Goal: Task Accomplishment & Management: Use online tool/utility

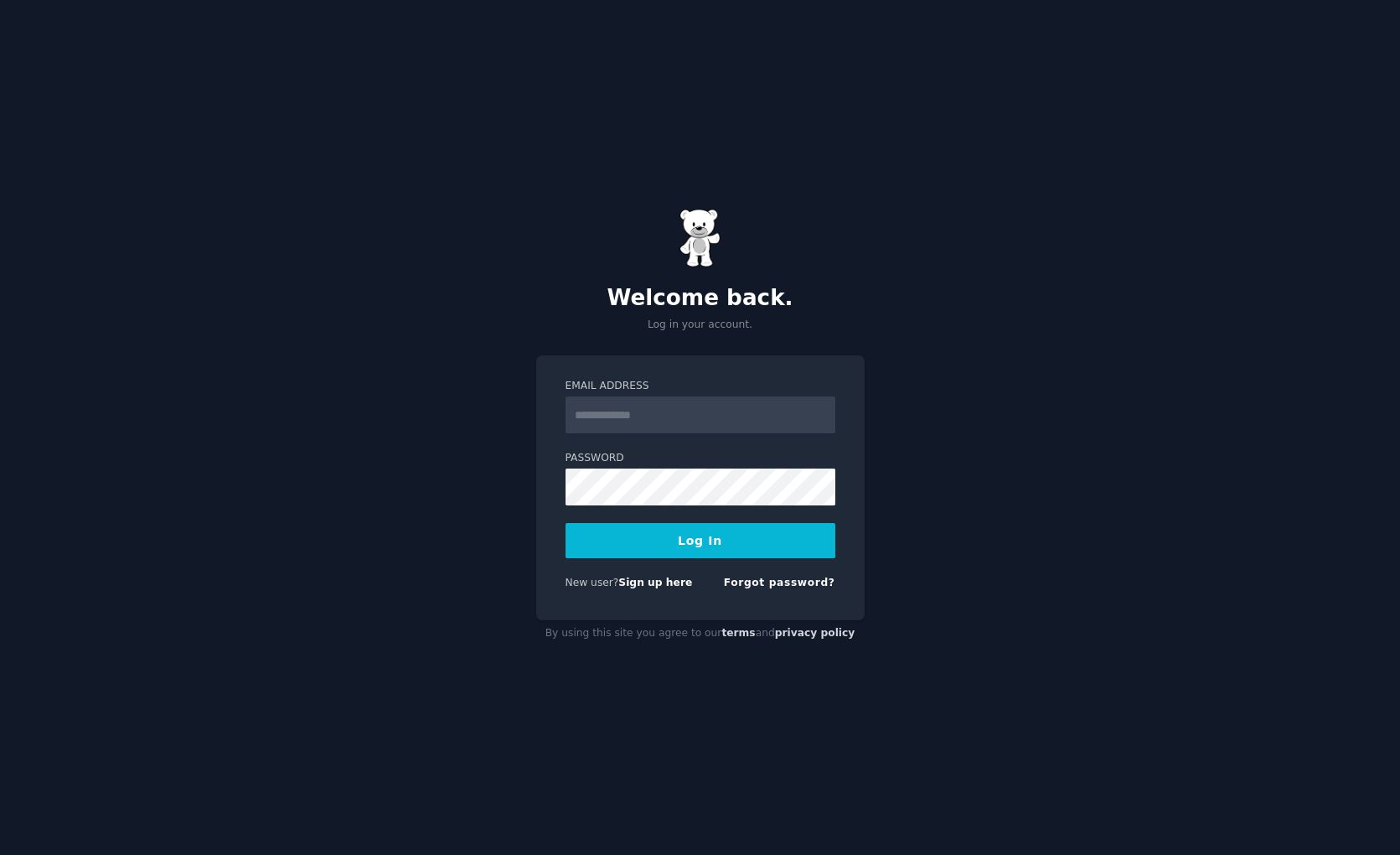
click at [710, 421] on input "Email Address" at bounding box center [700, 415] width 270 height 37
type input "**********"
click at [547, 500] on div "**********" at bounding box center [700, 487] width 329 height 264
click at [745, 533] on button "Log In" at bounding box center [700, 541] width 270 height 35
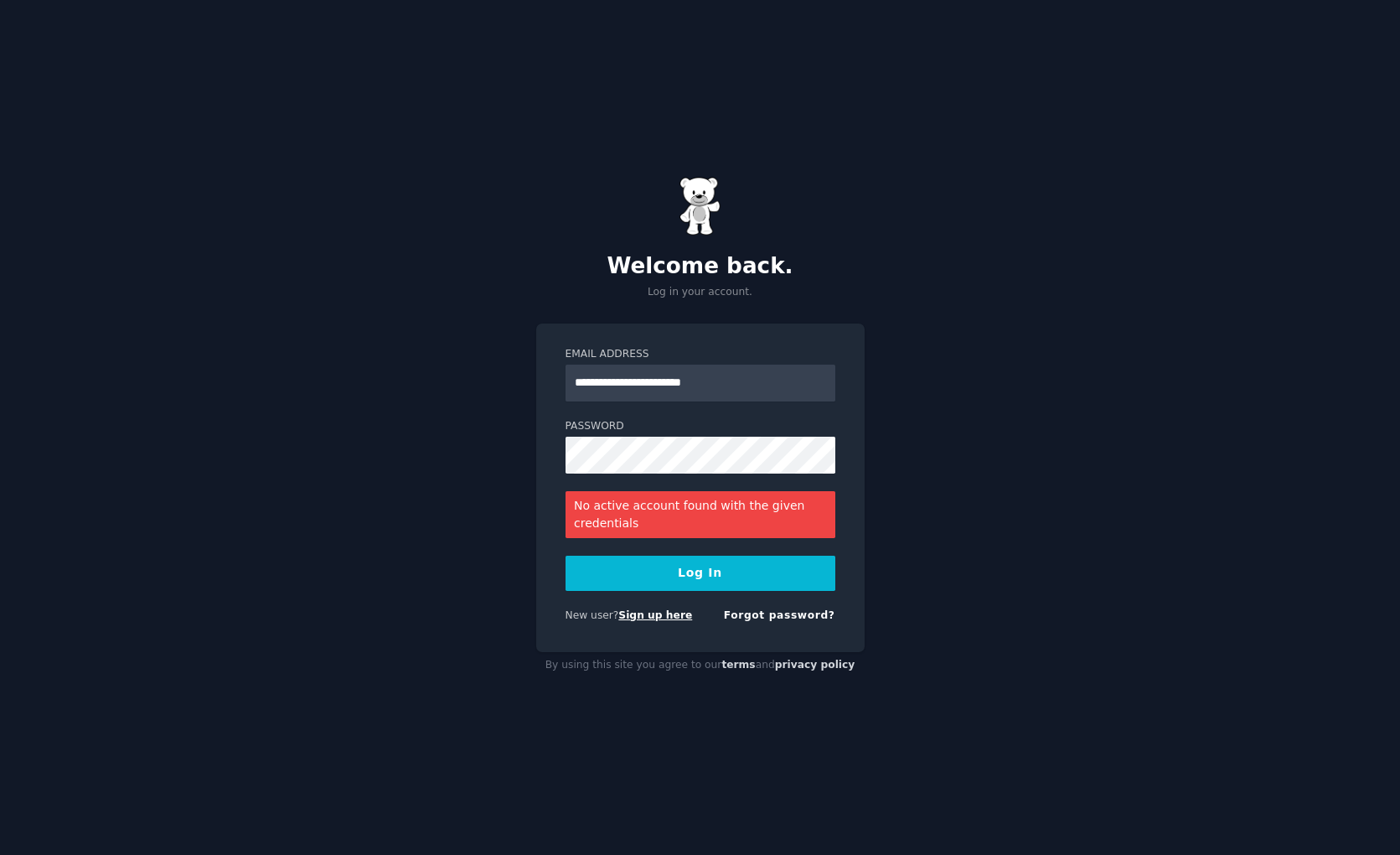
click at [667, 615] on link "Sign up here" at bounding box center [655, 615] width 74 height 12
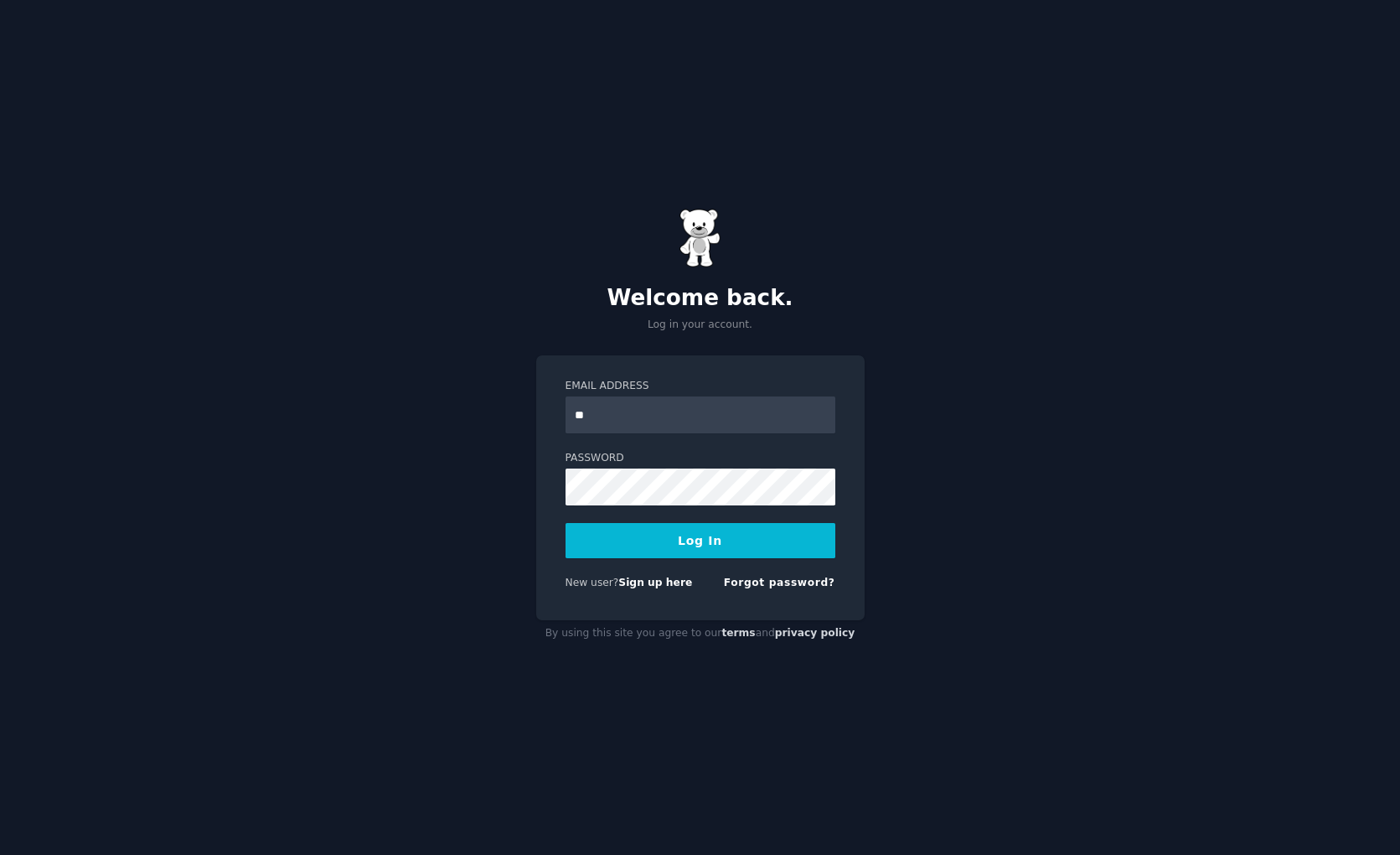
type input "**********"
click at [685, 551] on button "Log In" at bounding box center [700, 541] width 270 height 35
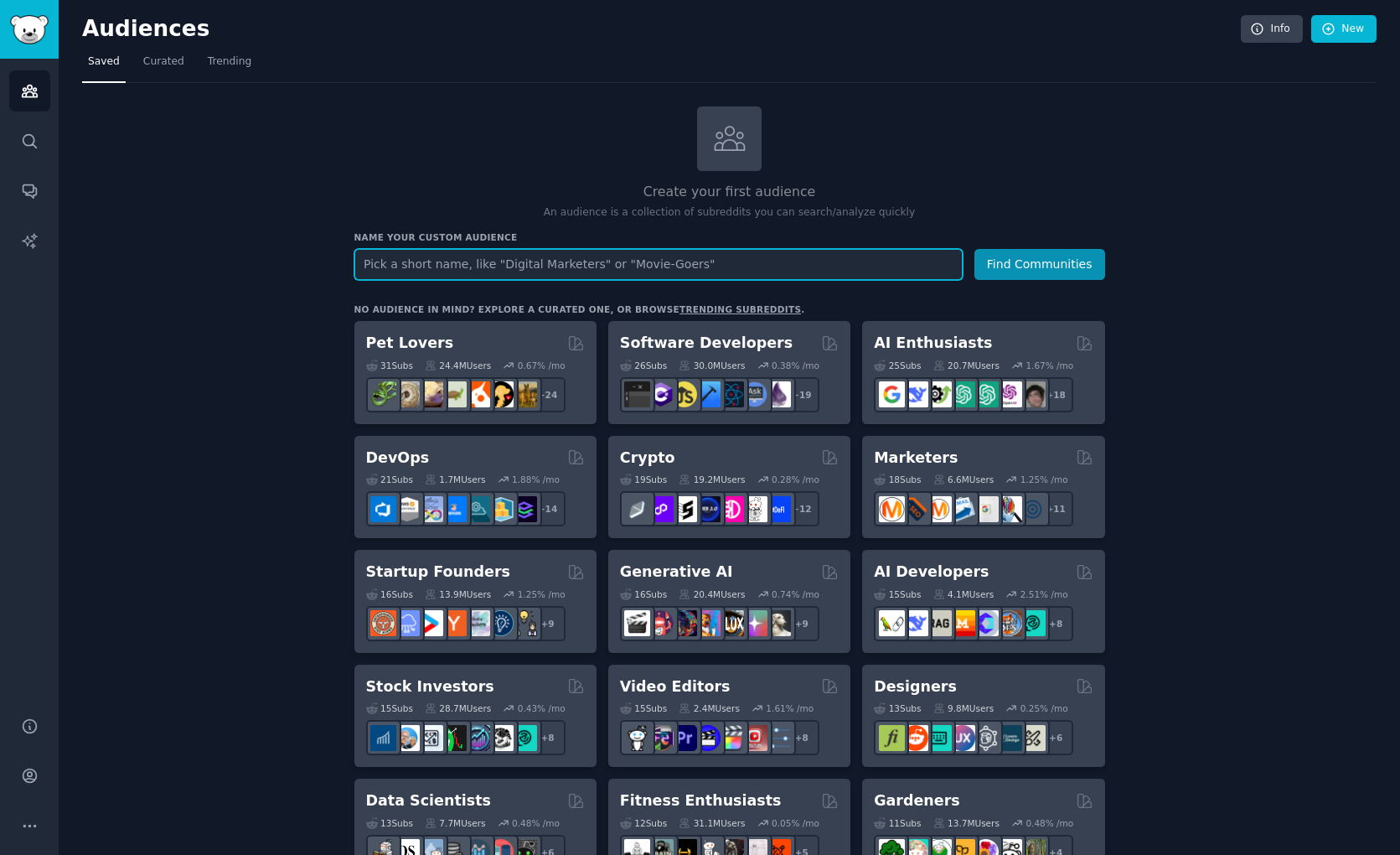
click at [456, 271] on input "text" at bounding box center [659, 264] width 608 height 31
paste input "Bien-être naturel [GEOGRAPHIC_DATA]"
type input "Bien-être naturel [GEOGRAPHIC_DATA]"
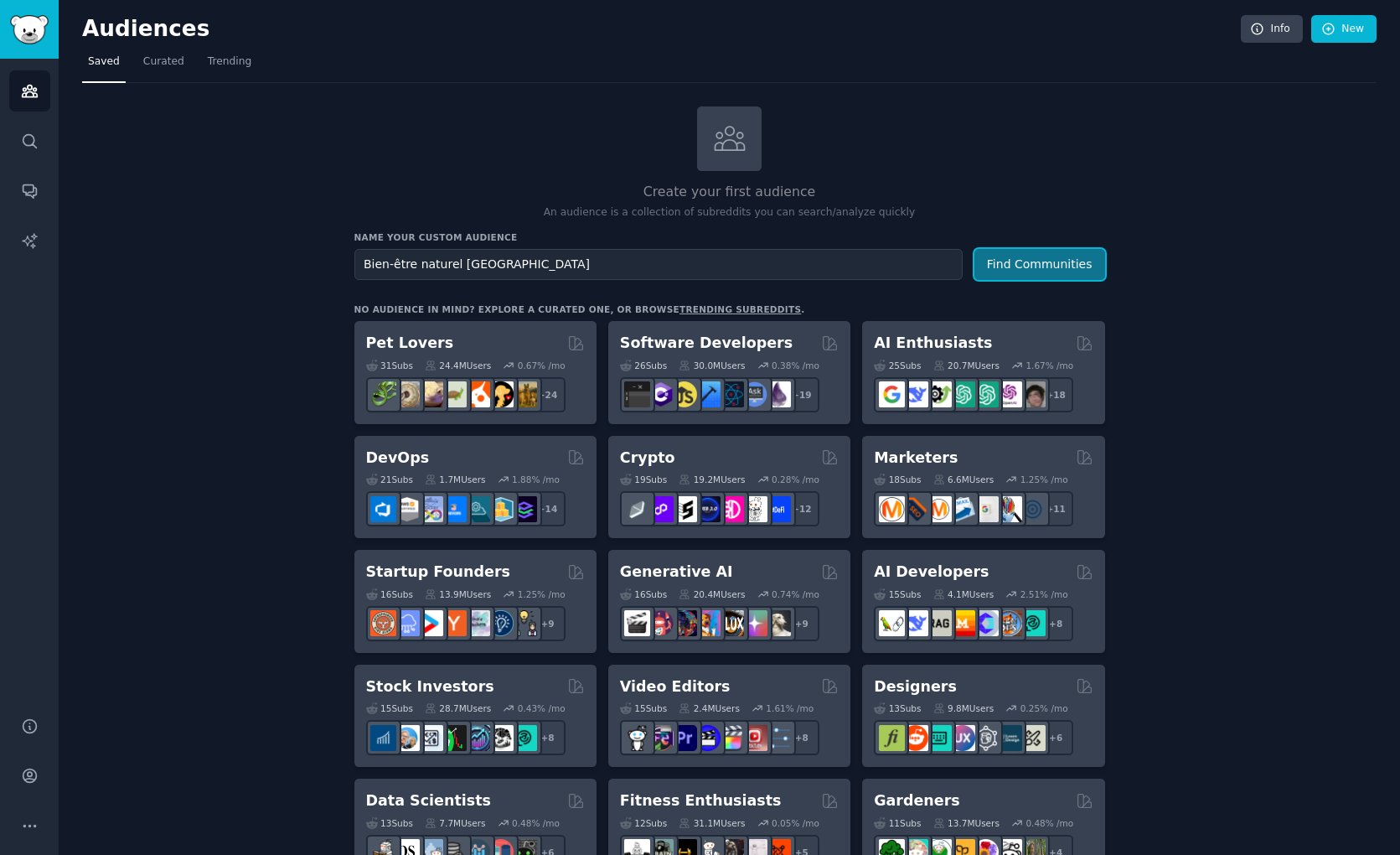
click at [1066, 266] on button "Find Communities" at bounding box center [1040, 264] width 131 height 31
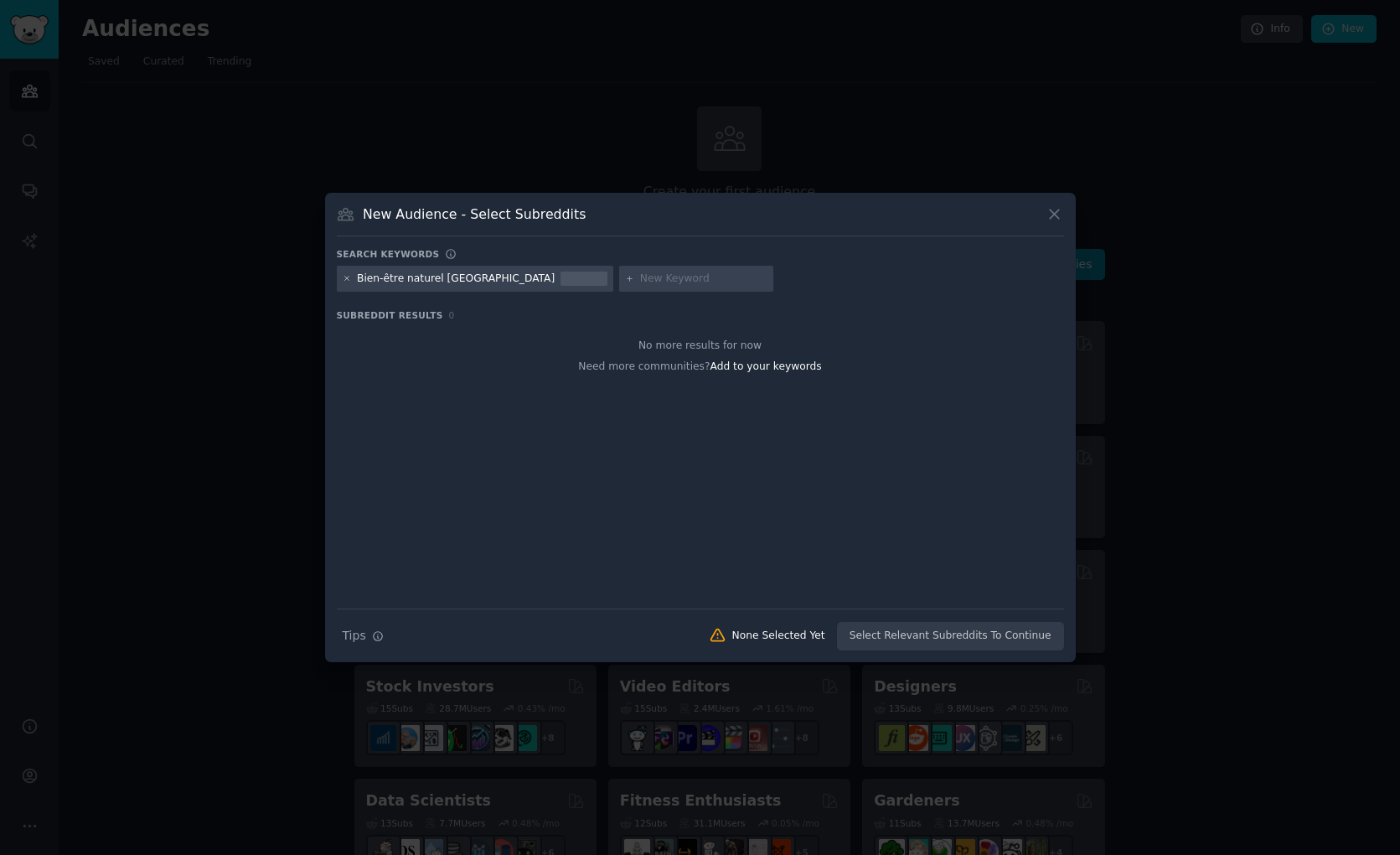
click at [344, 275] on icon at bounding box center [347, 278] width 9 height 9
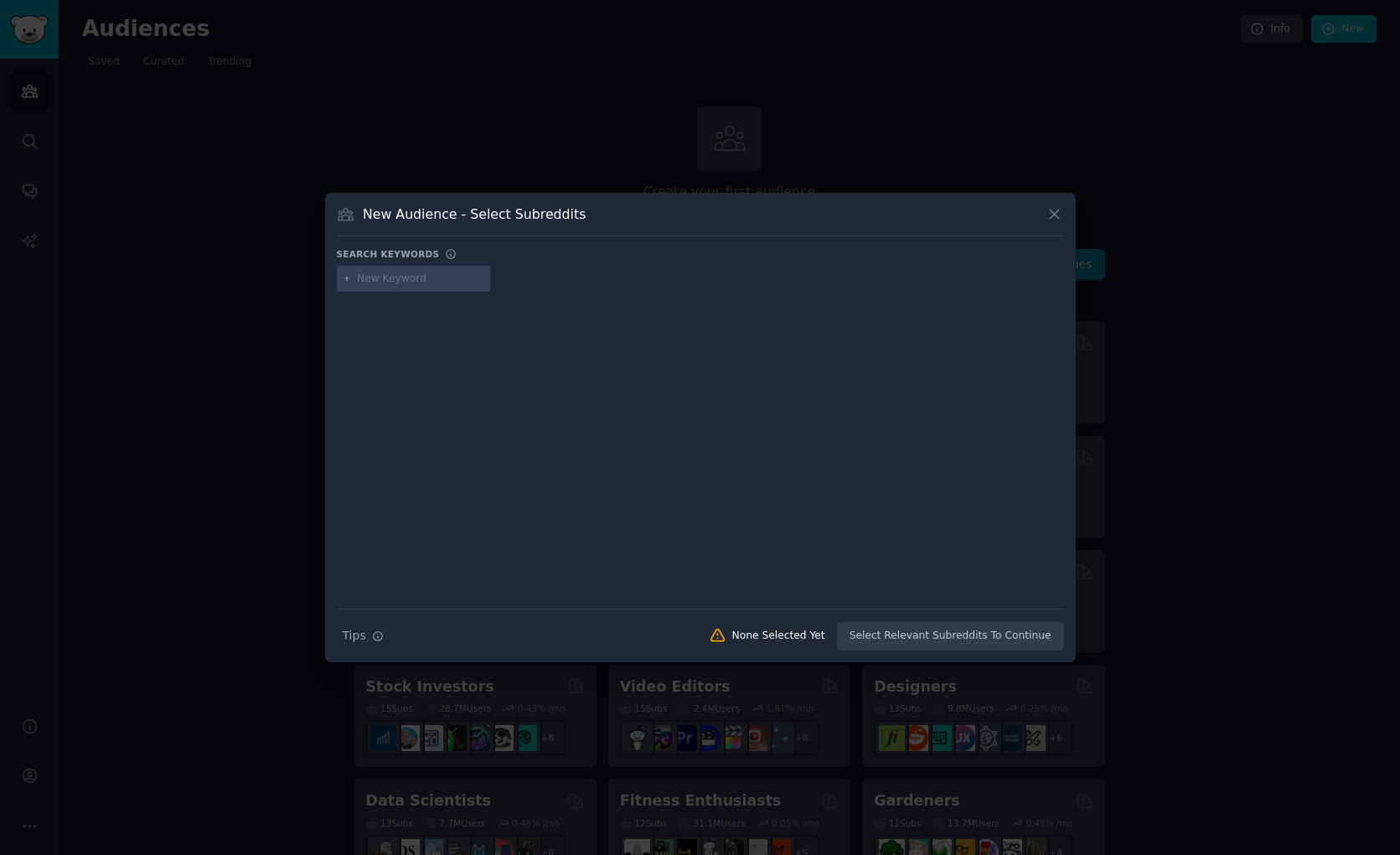
click at [366, 282] on input "text" at bounding box center [420, 279] width 127 height 15
paste input "Holistic Wellness"
type input "Holistic Wellness"
click at [916, 640] on div "Search Tips Tips None Selected Yet Select Relevant Subreddits To Continue" at bounding box center [701, 628] width 728 height 41
click at [481, 410] on div "Loading... Need more communities? Add to your keywords" at bounding box center [701, 468] width 728 height 282
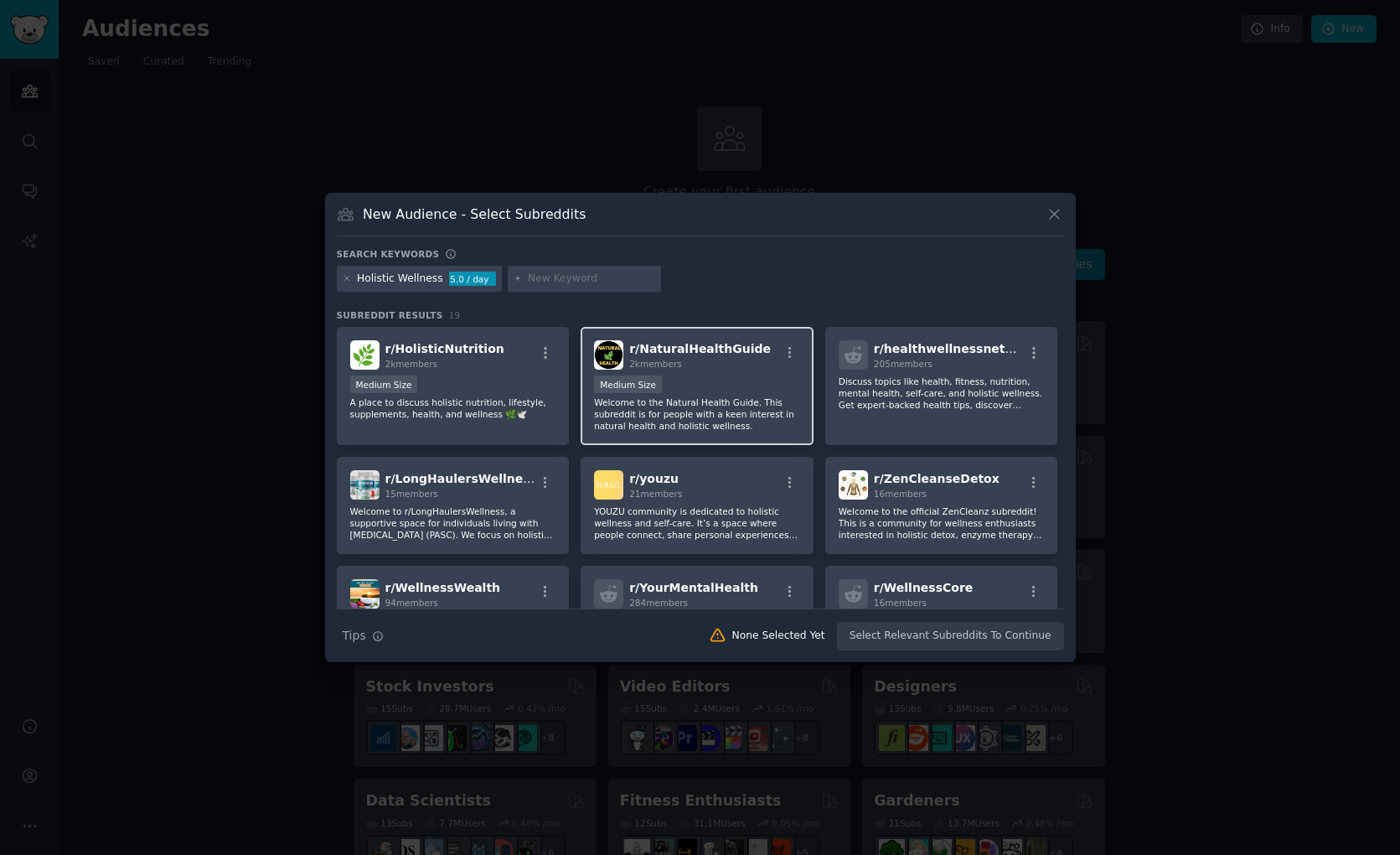
click at [700, 405] on p "Welcome to the Natural Health Guide. This subreddit is for people with a keen i…" at bounding box center [697, 414] width 206 height 35
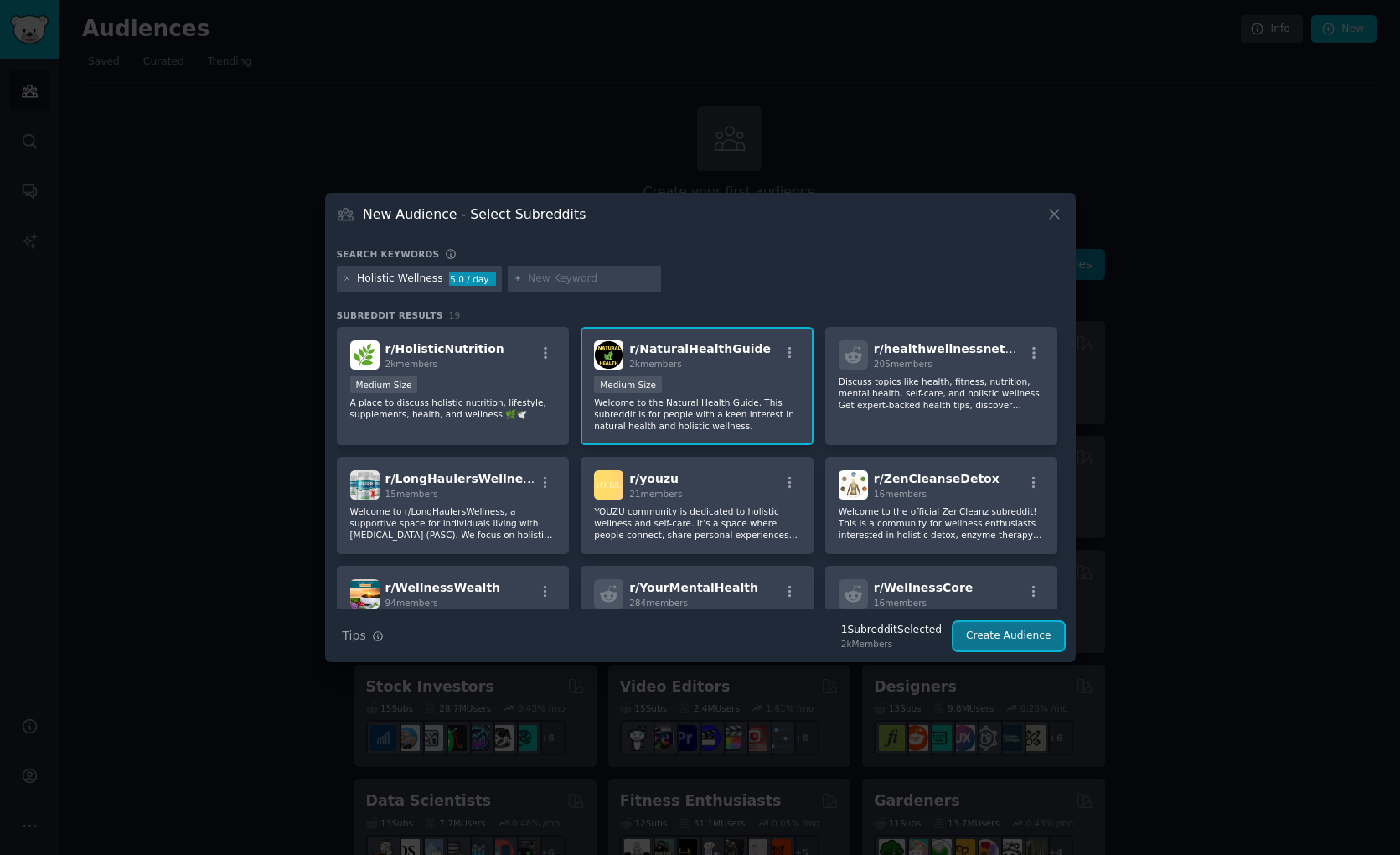
click at [1040, 632] on button "Create Audience" at bounding box center [1009, 636] width 111 height 29
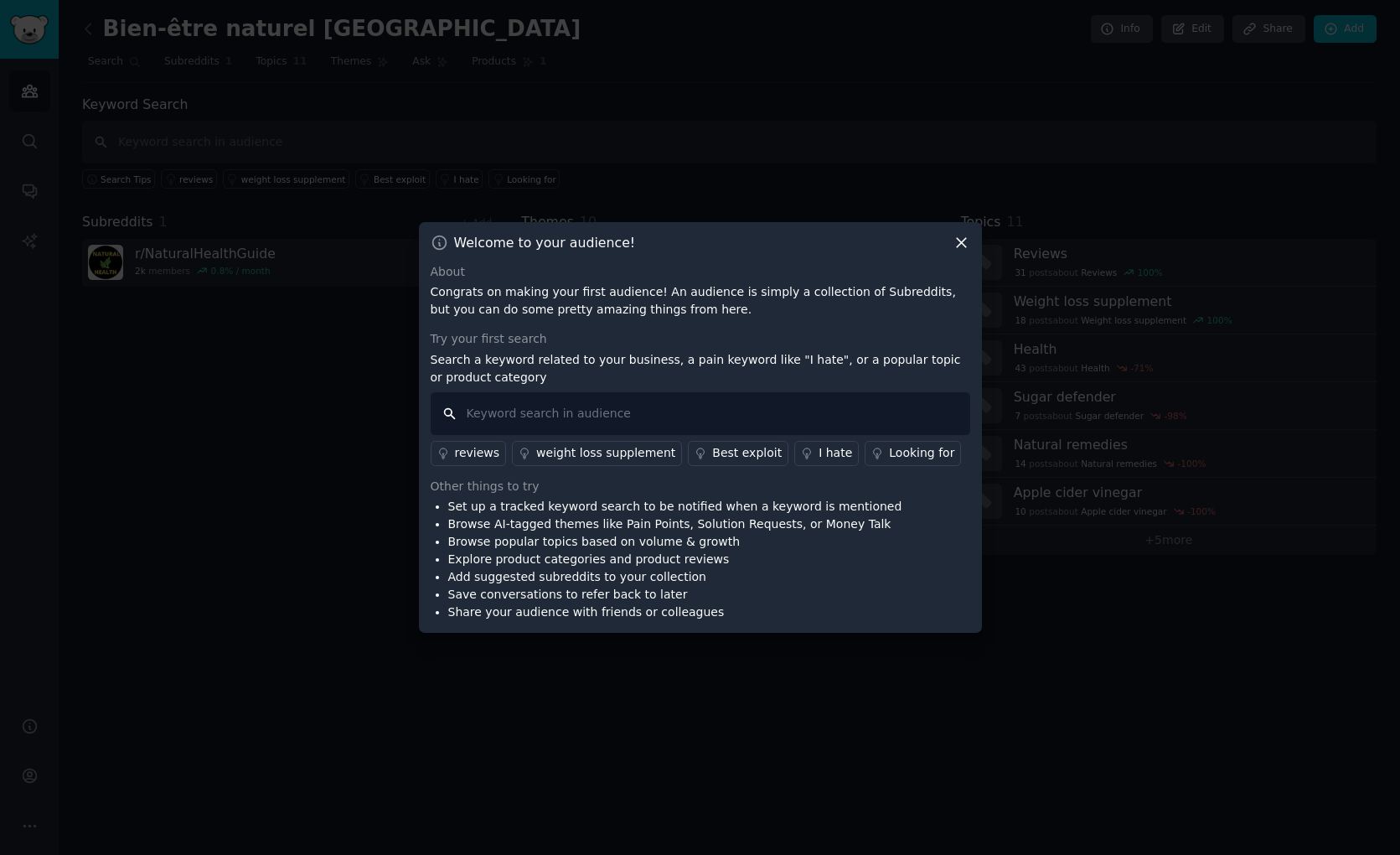
click at [629, 404] on input "text" at bounding box center [701, 414] width 540 height 42
type input "reiki"
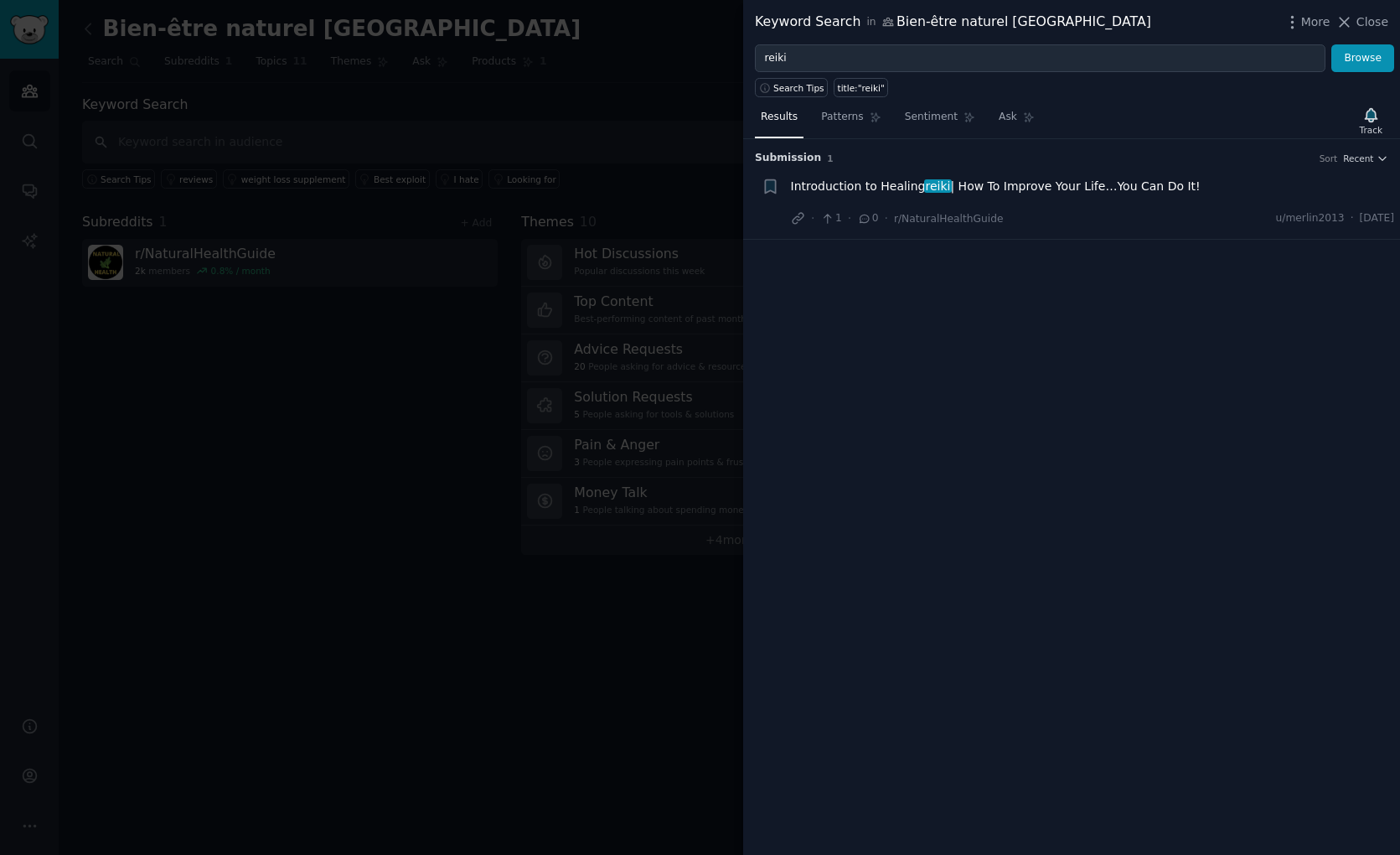
click at [822, 179] on span "Introduction to Healing reiki | How To Improve Your Life…You Can Do It!" at bounding box center [996, 186] width 410 height 18
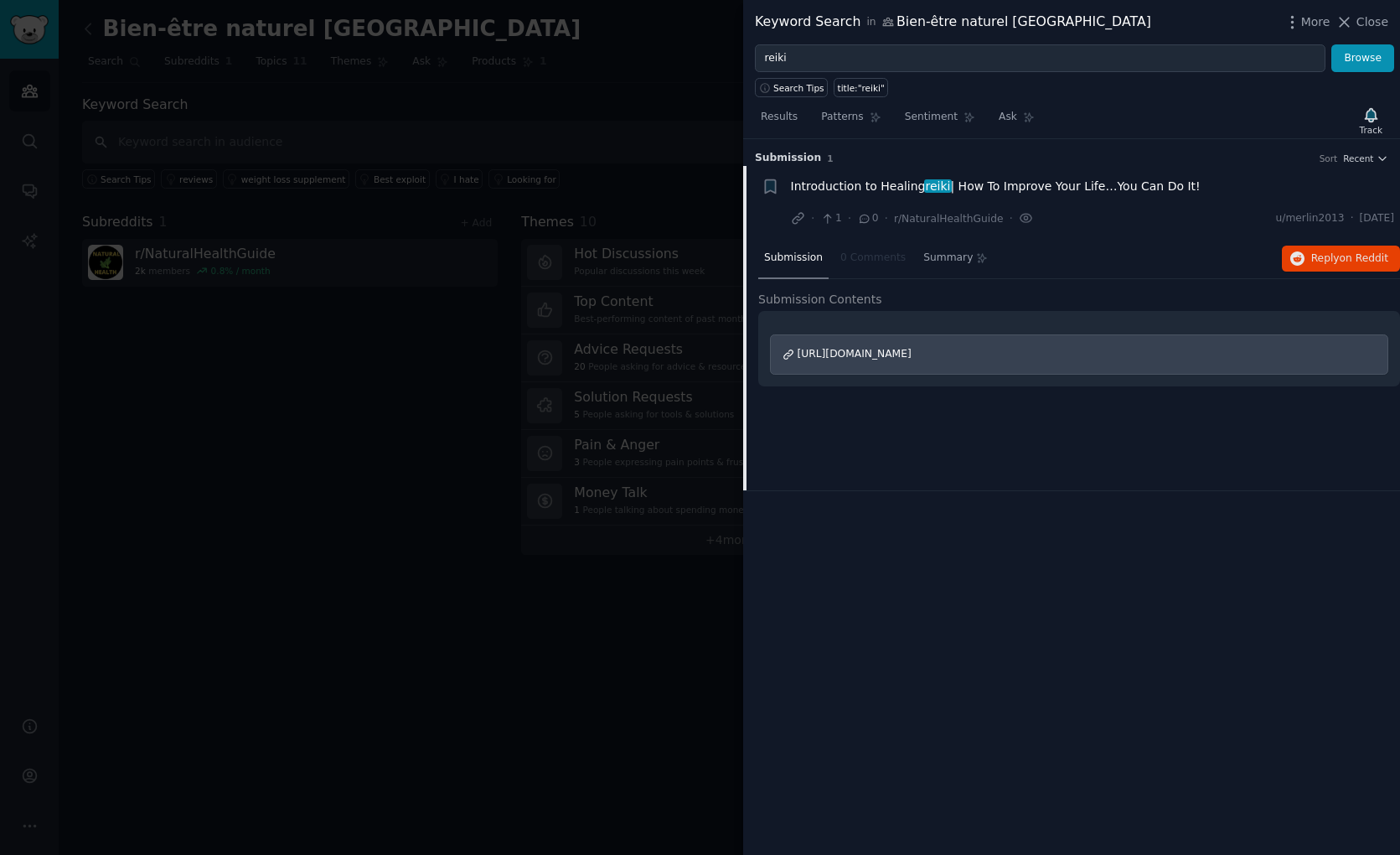
click at [859, 351] on span "[URL][DOMAIN_NAME]" at bounding box center [855, 353] width 114 height 12
click at [1313, 258] on span "Reply on Reddit" at bounding box center [1350, 259] width 77 height 15
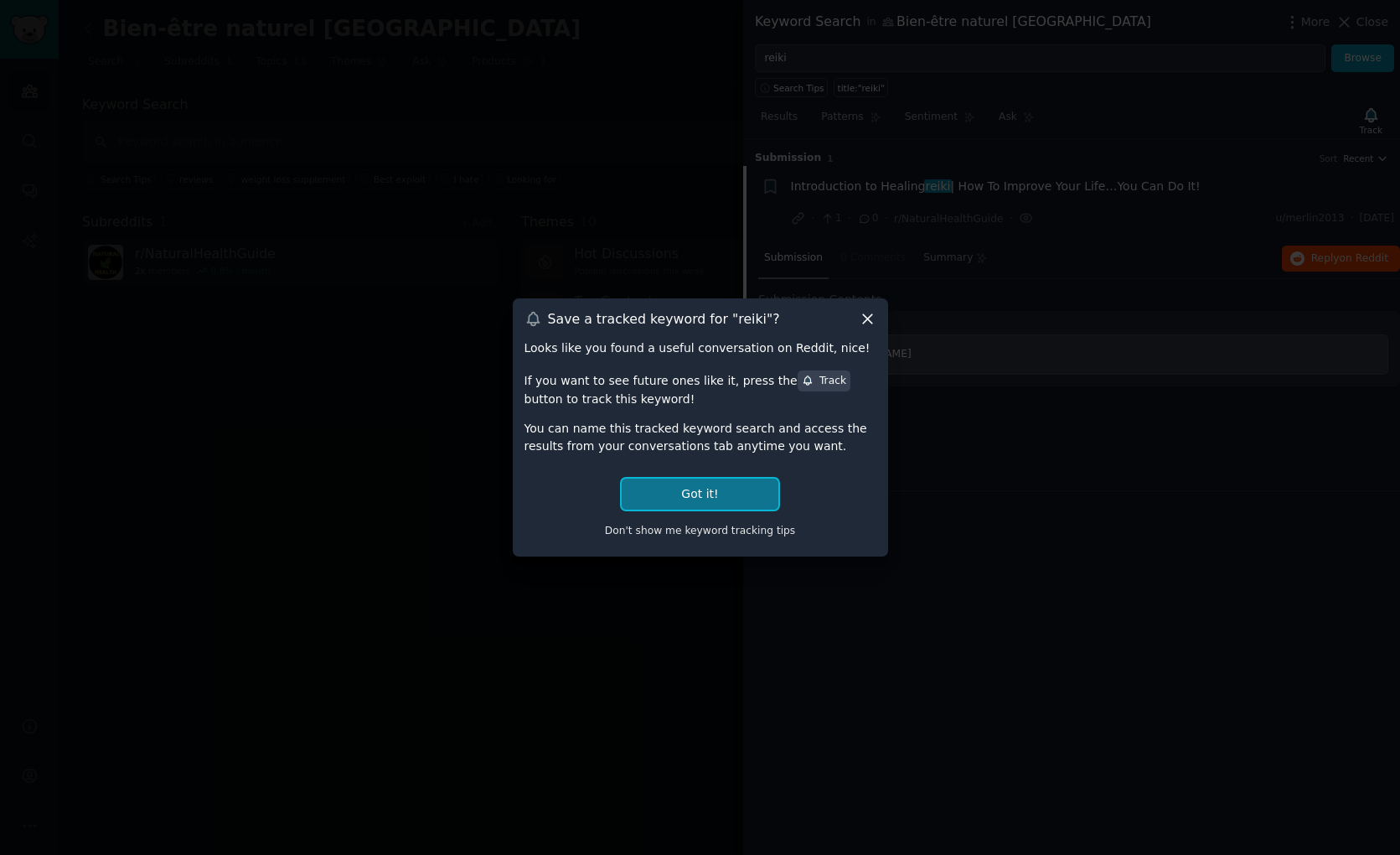
click at [752, 481] on button "Got it!" at bounding box center [699, 494] width 156 height 31
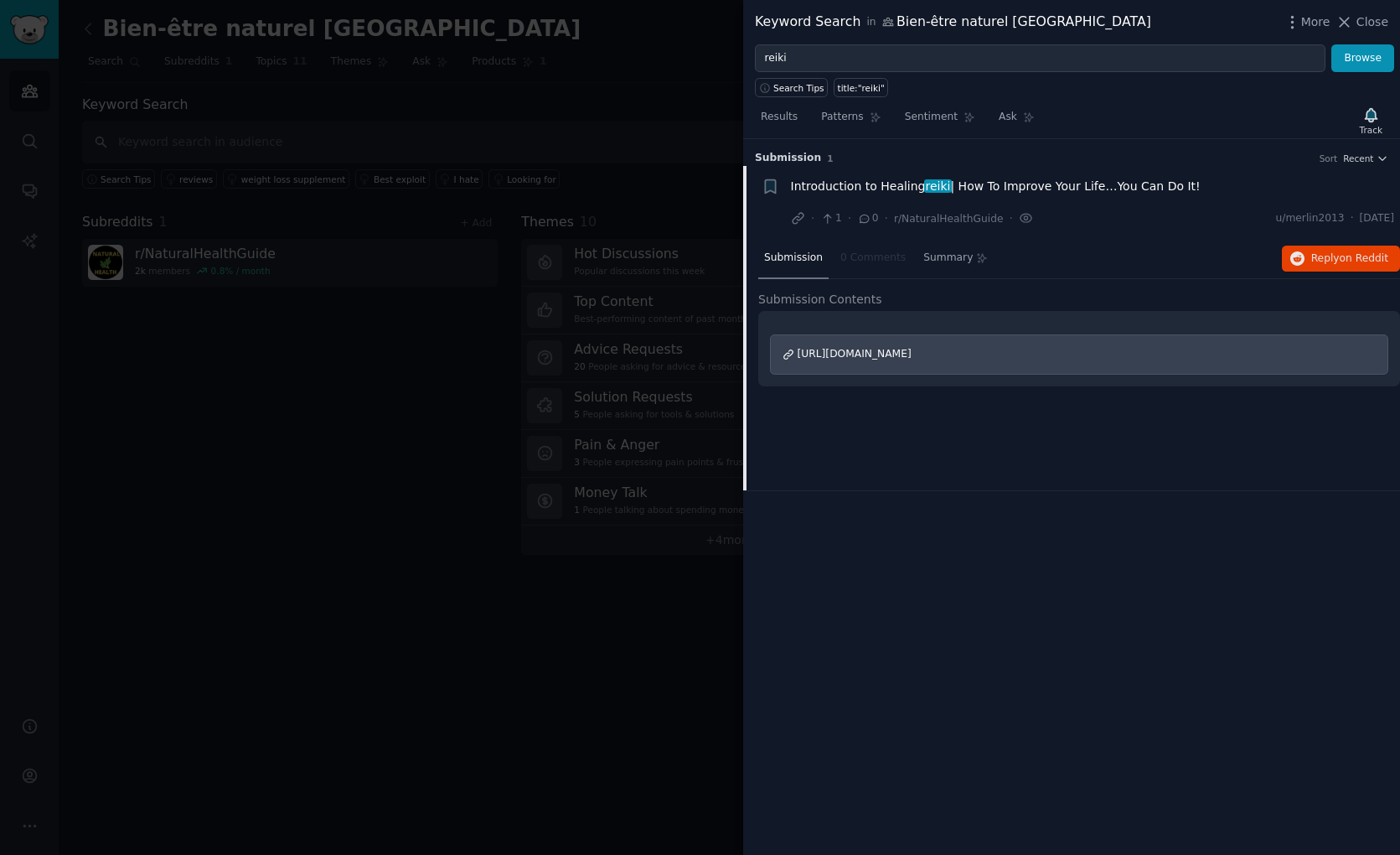
click at [658, 107] on div at bounding box center [700, 428] width 1400 height 855
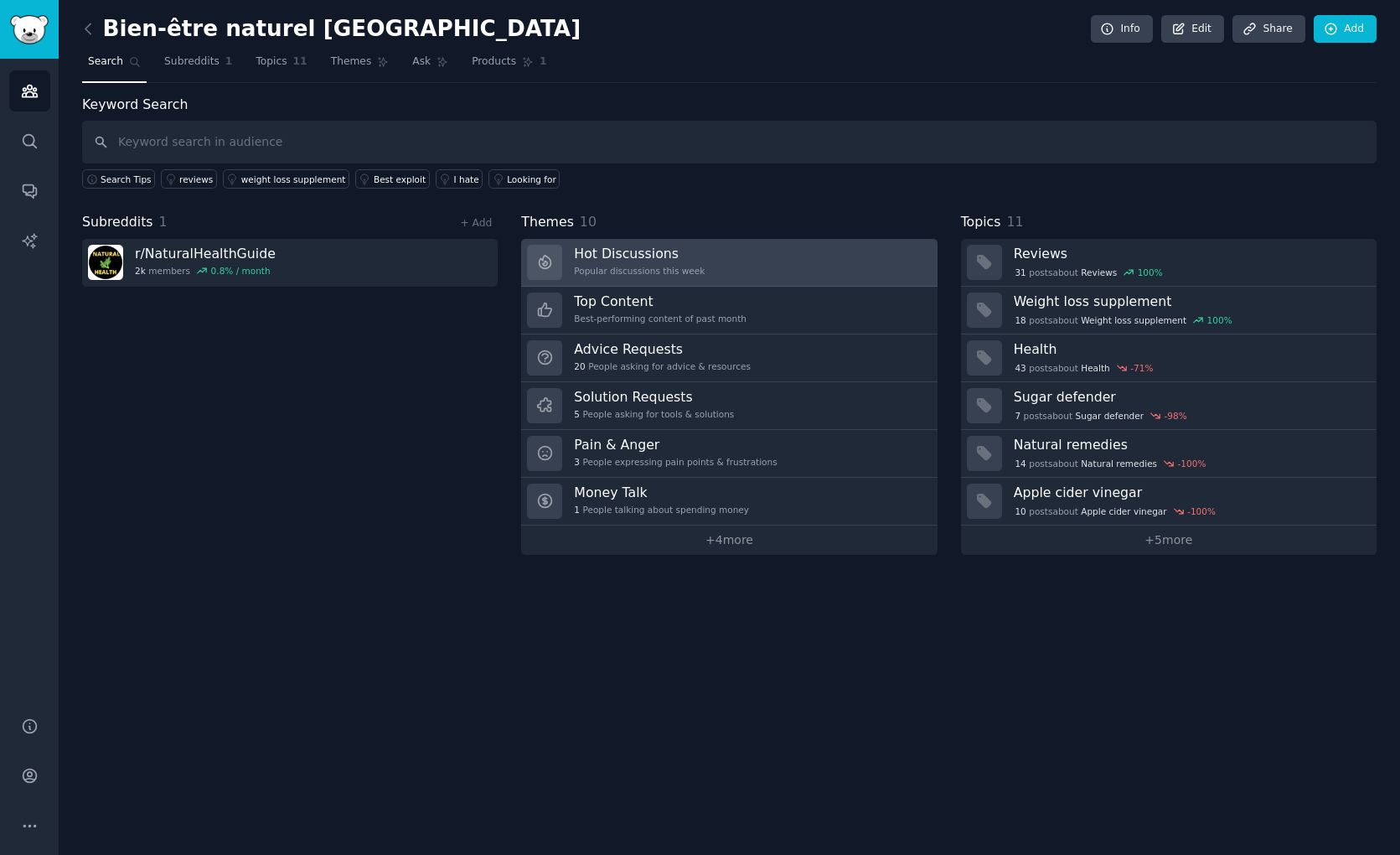
click at [621, 257] on h3 "Hot Discussions" at bounding box center [639, 253] width 131 height 18
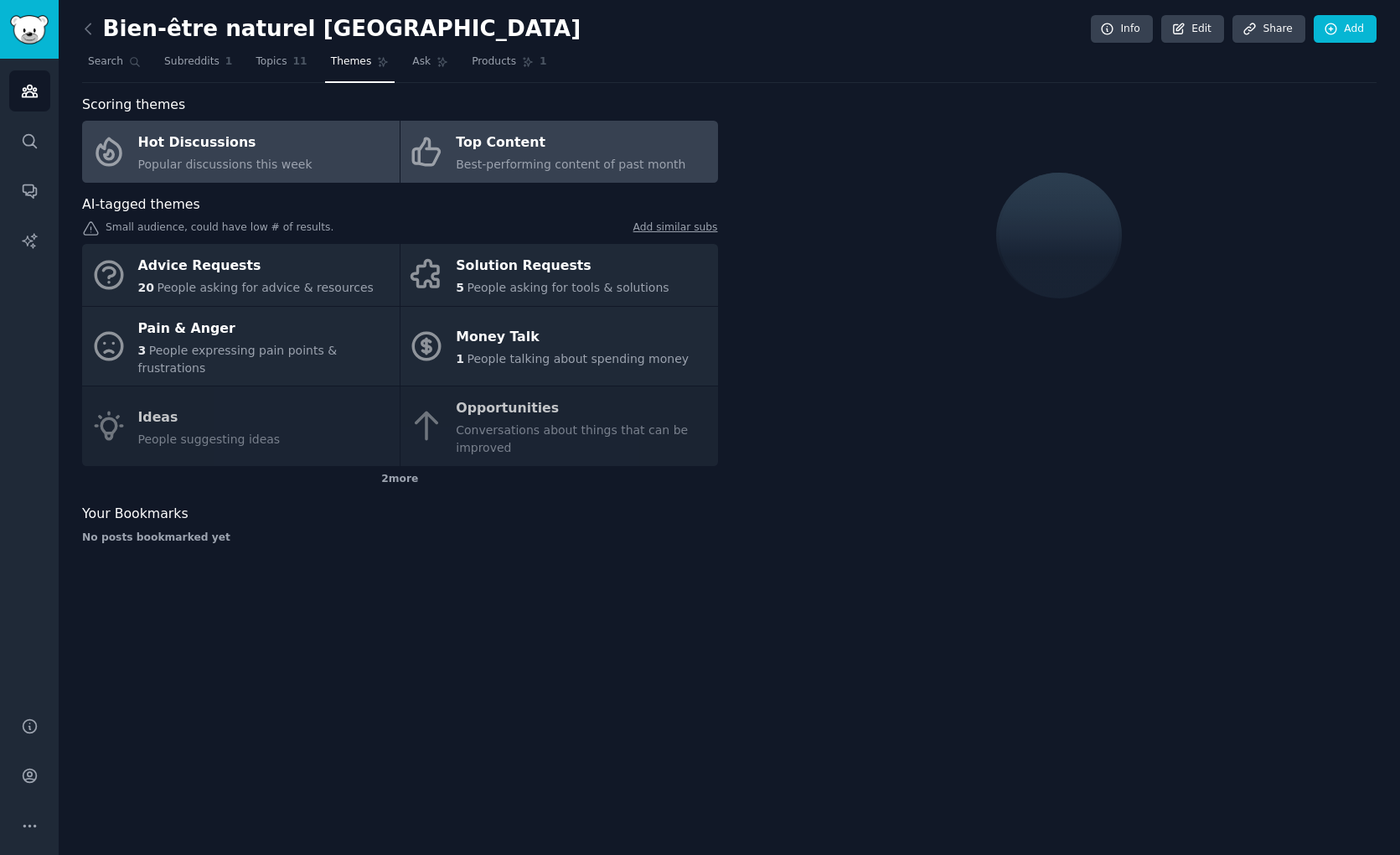
click at [461, 158] on span "Best-performing content of past month" at bounding box center [570, 164] width 229 height 14
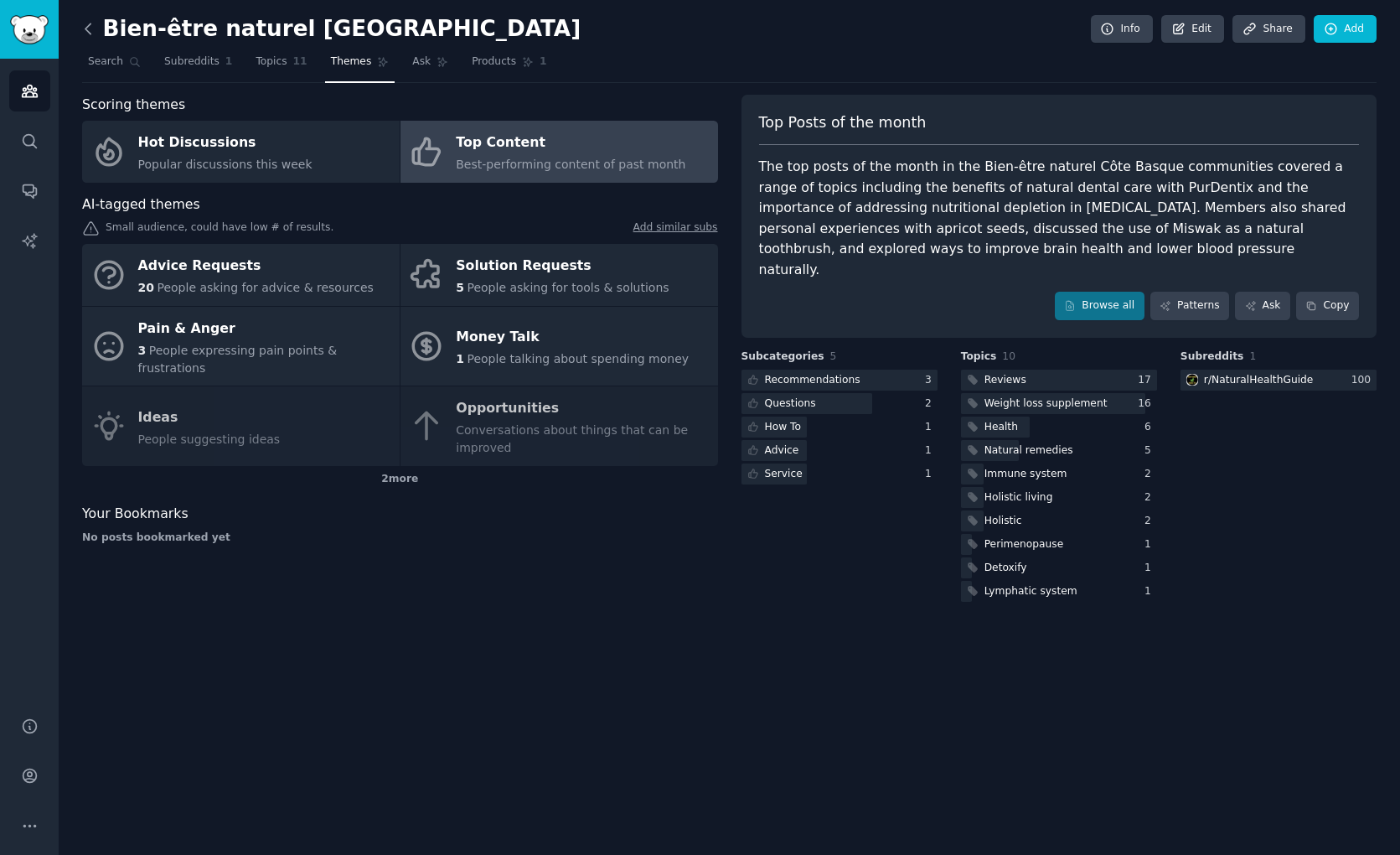
click at [97, 24] on icon at bounding box center [88, 29] width 18 height 18
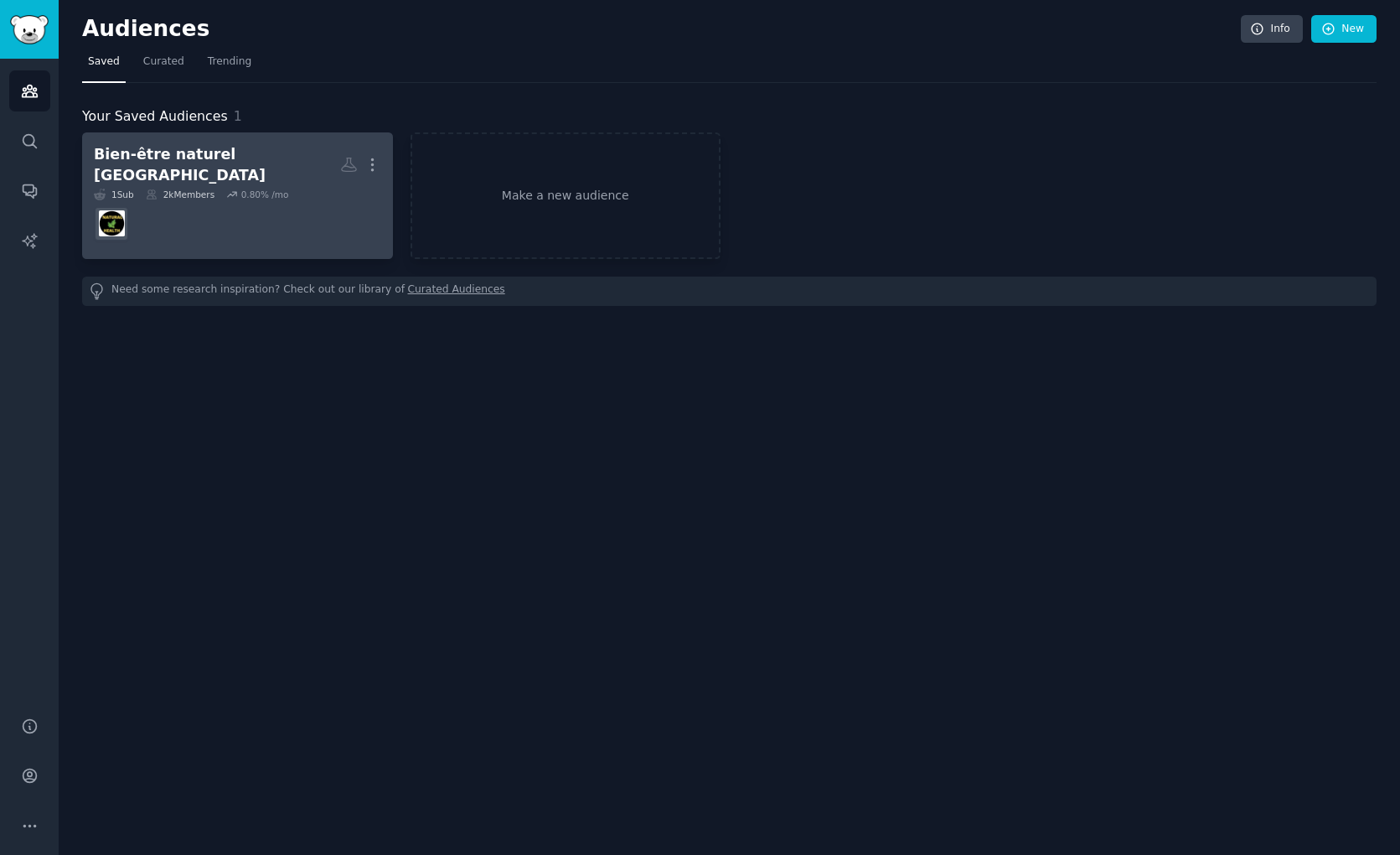
click at [186, 153] on div "Bien-être naturel [GEOGRAPHIC_DATA]" at bounding box center [216, 164] width 246 height 41
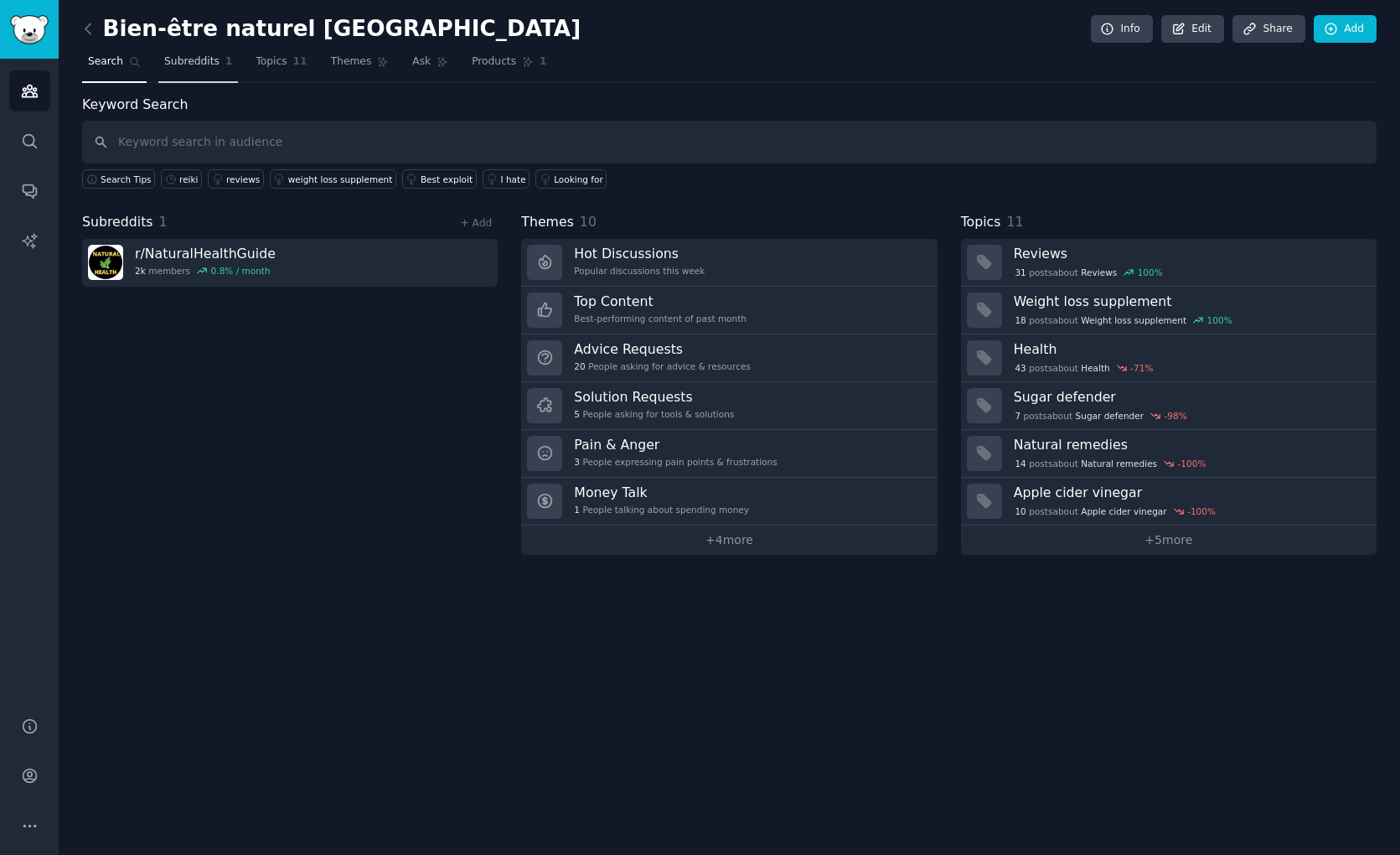
click at [189, 60] on span "Subreddits" at bounding box center [192, 62] width 55 height 15
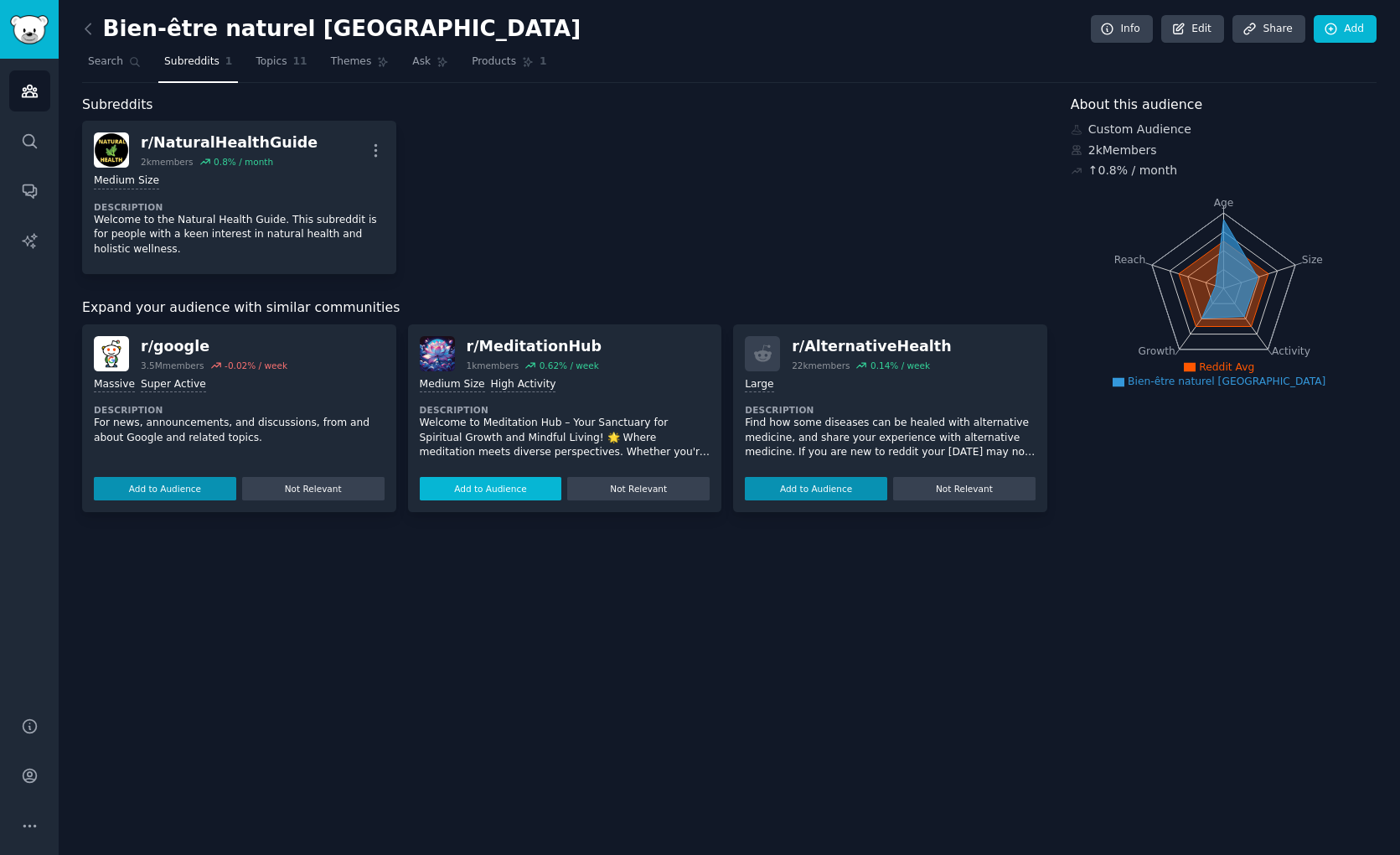
click at [517, 489] on button "Add to Audience" at bounding box center [491, 488] width 143 height 23
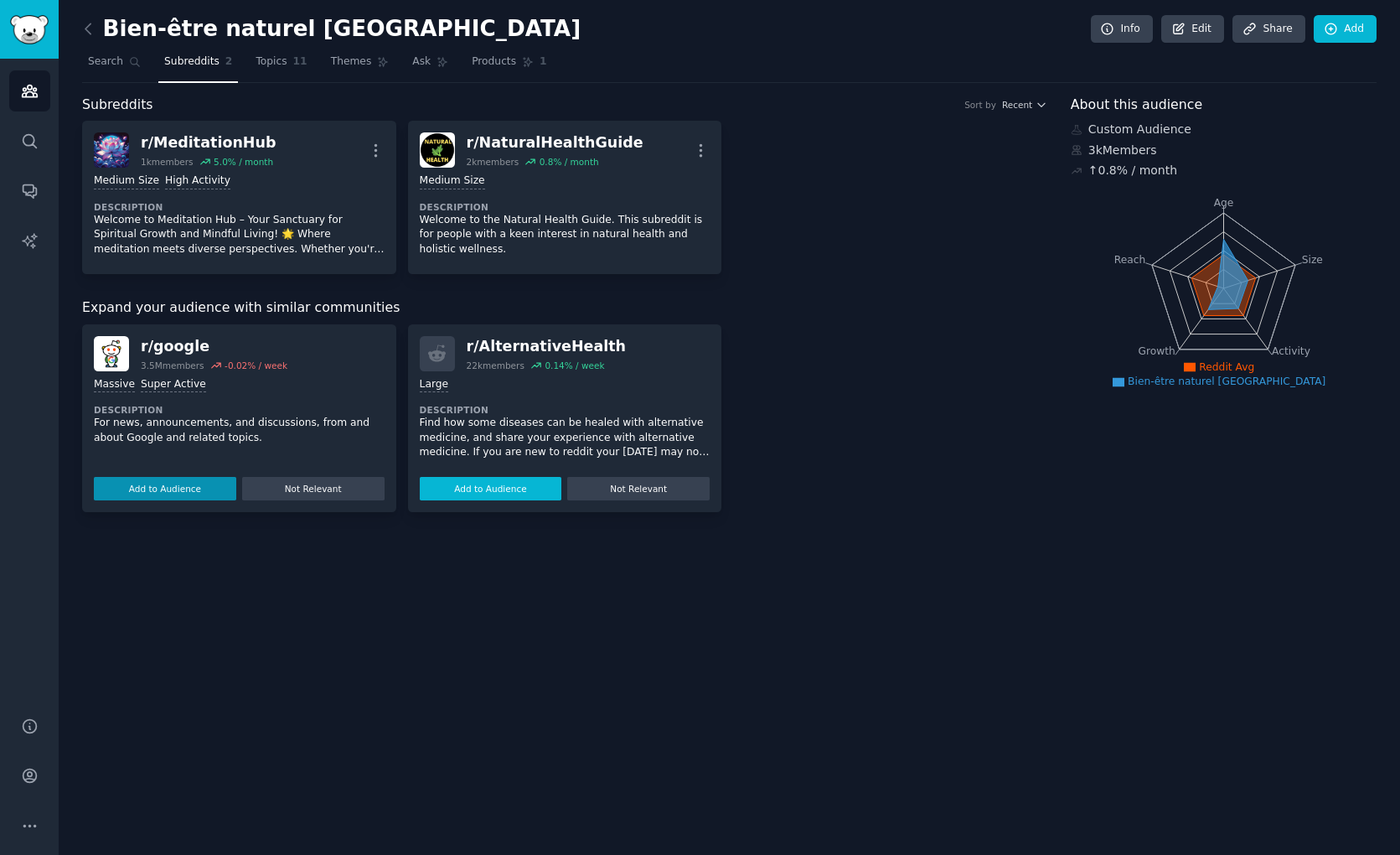
click at [505, 493] on button "Add to Audience" at bounding box center [491, 488] width 143 height 23
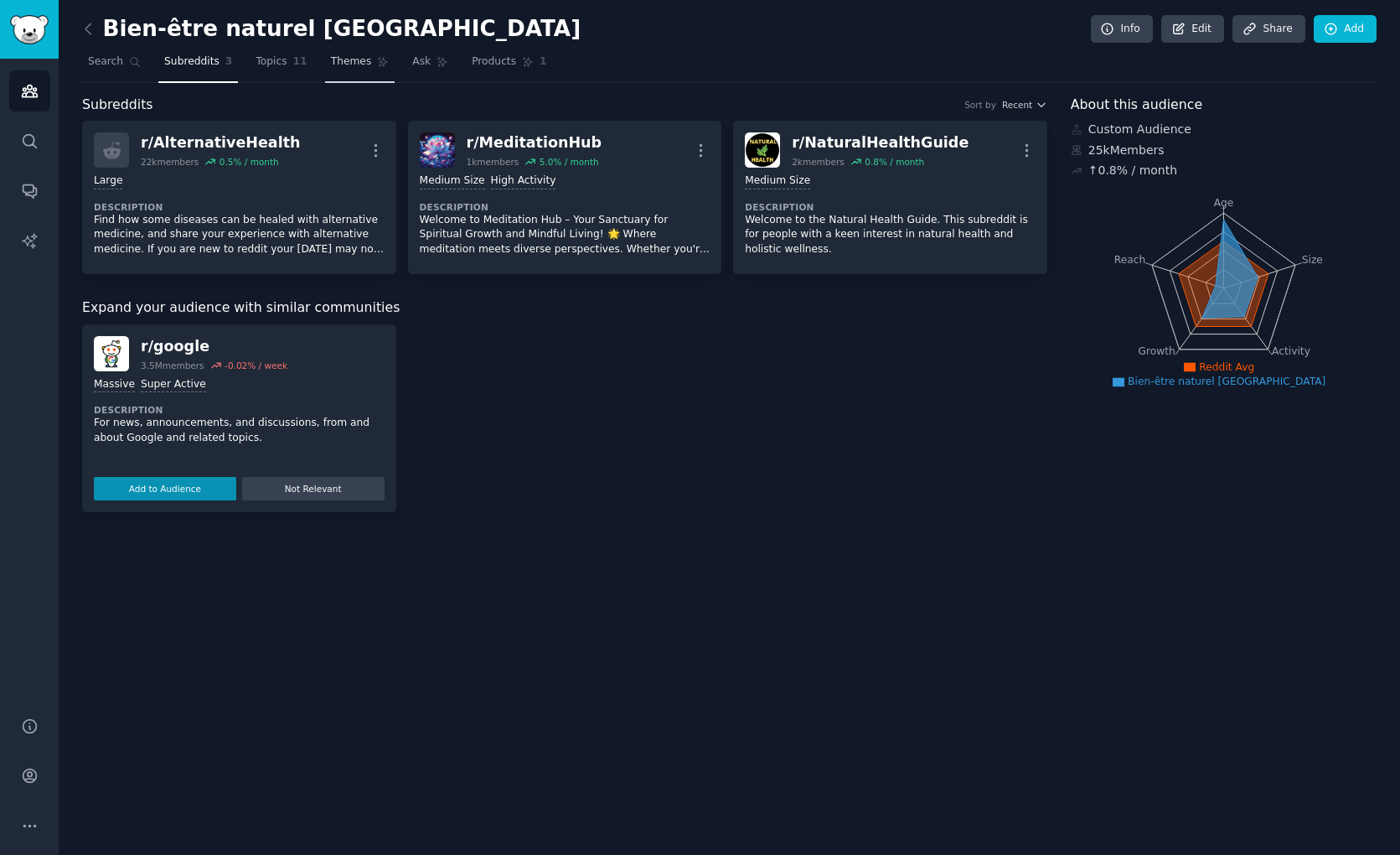
click at [355, 62] on link "Themes" at bounding box center [360, 65] width 70 height 34
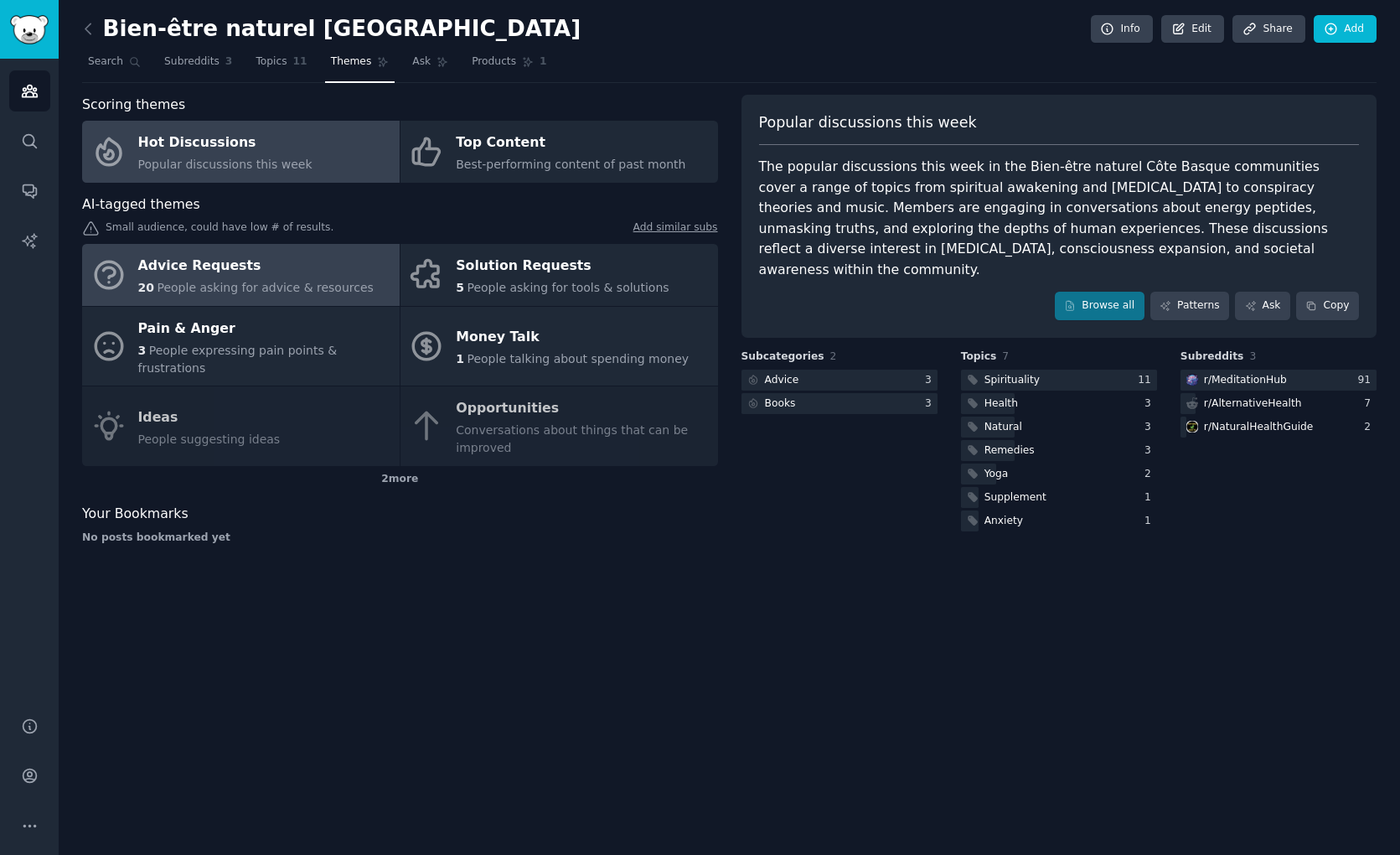
click at [335, 291] on span "People asking for advice & resources" at bounding box center [264, 287] width 216 height 14
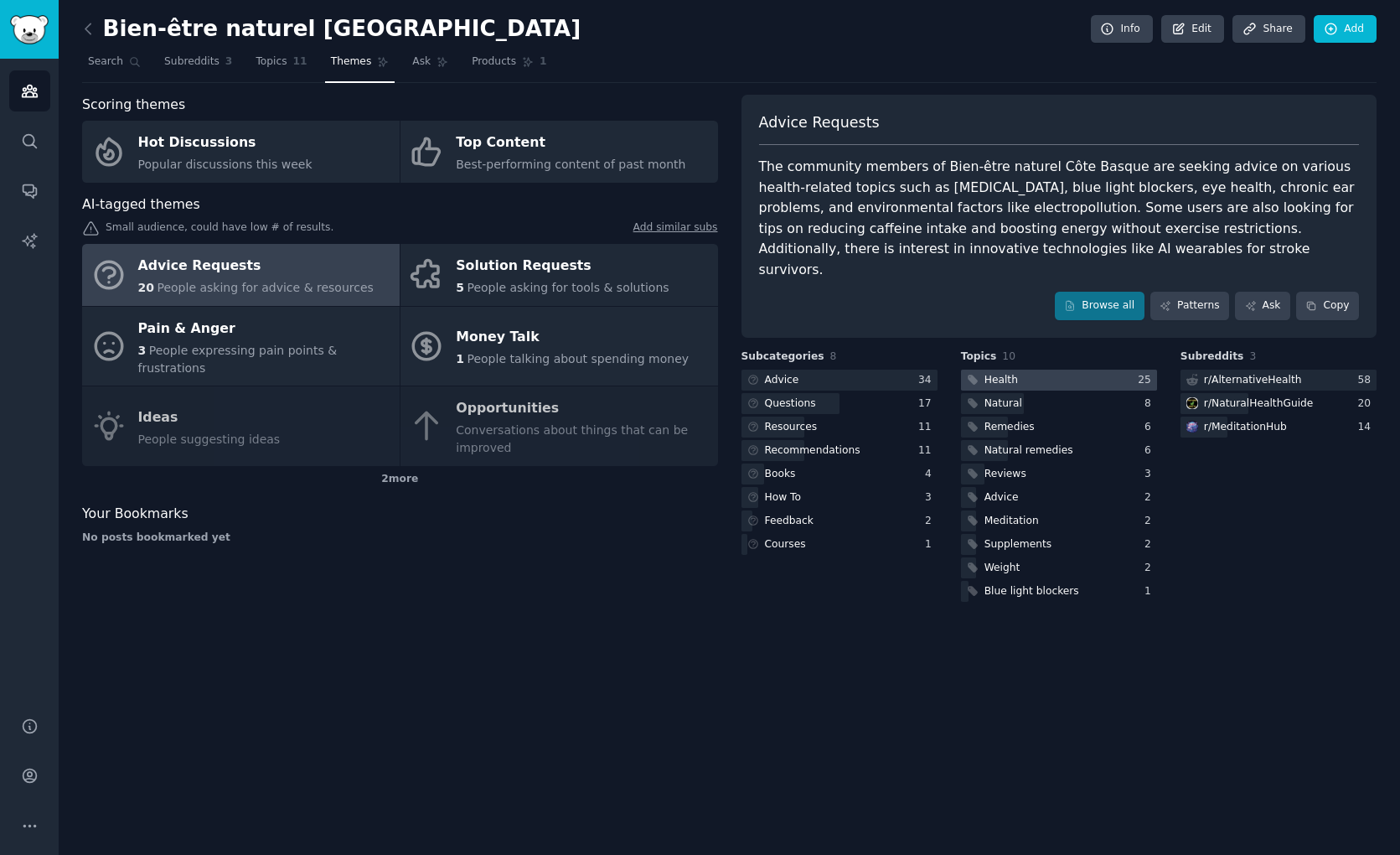
click at [1016, 369] on div "Health" at bounding box center [990, 380] width 60 height 21
